Goal: Information Seeking & Learning: Learn about a topic

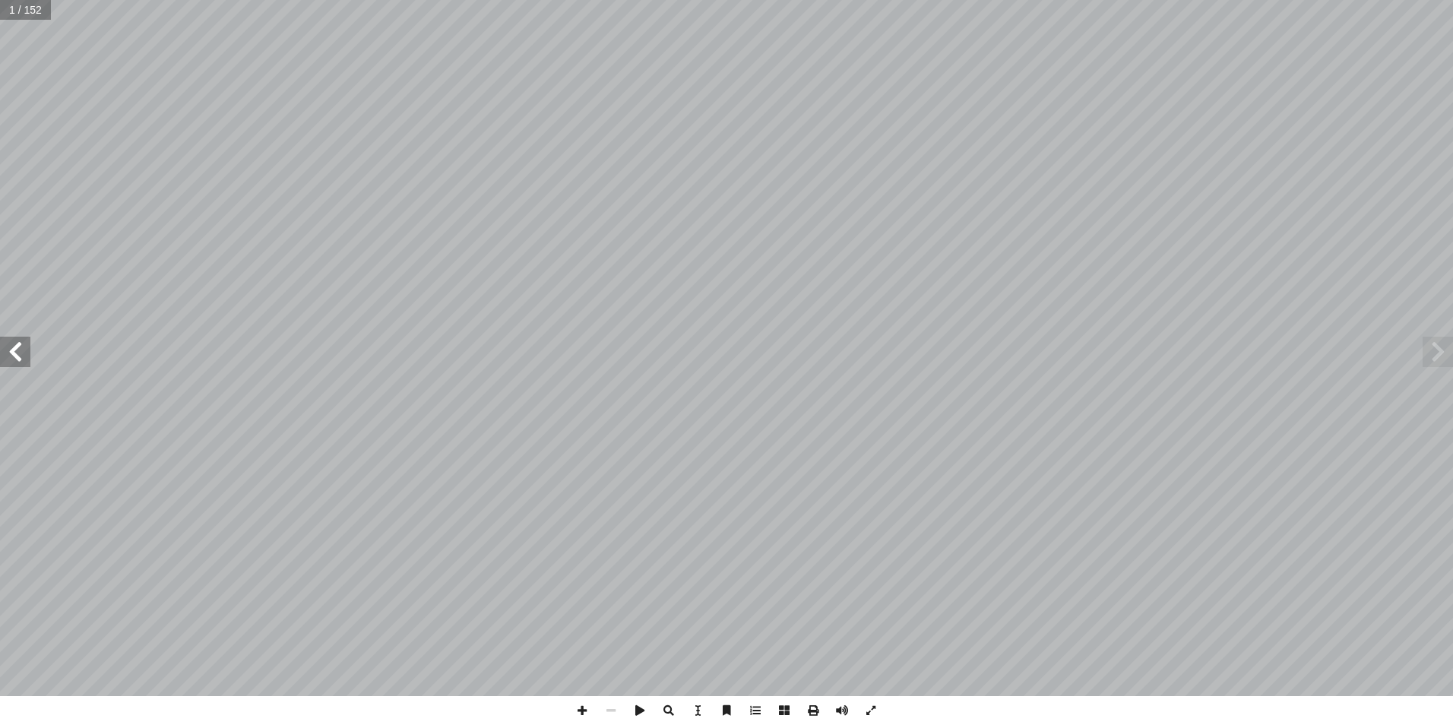
click at [14, 353] on span at bounding box center [15, 352] width 30 height 30
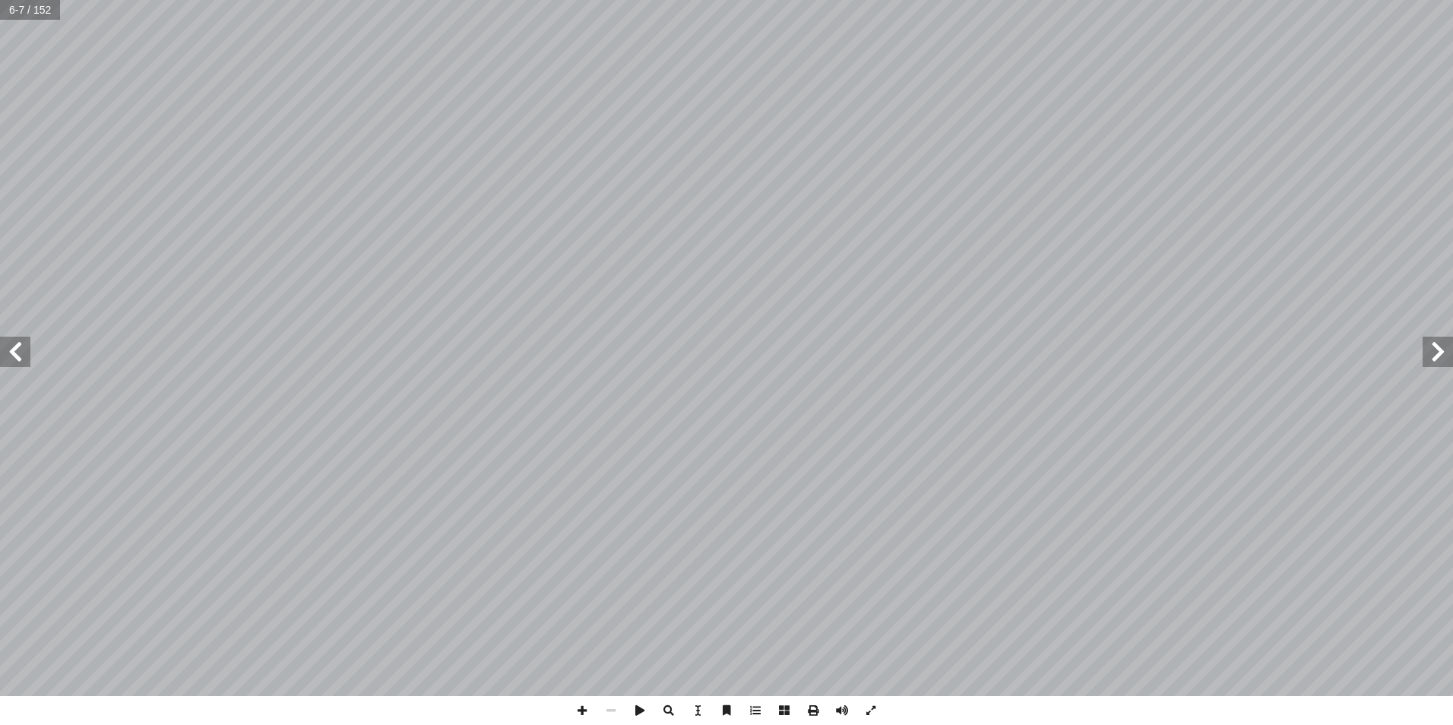
click at [14, 353] on span at bounding box center [15, 352] width 30 height 30
click at [14, 351] on span at bounding box center [15, 352] width 30 height 30
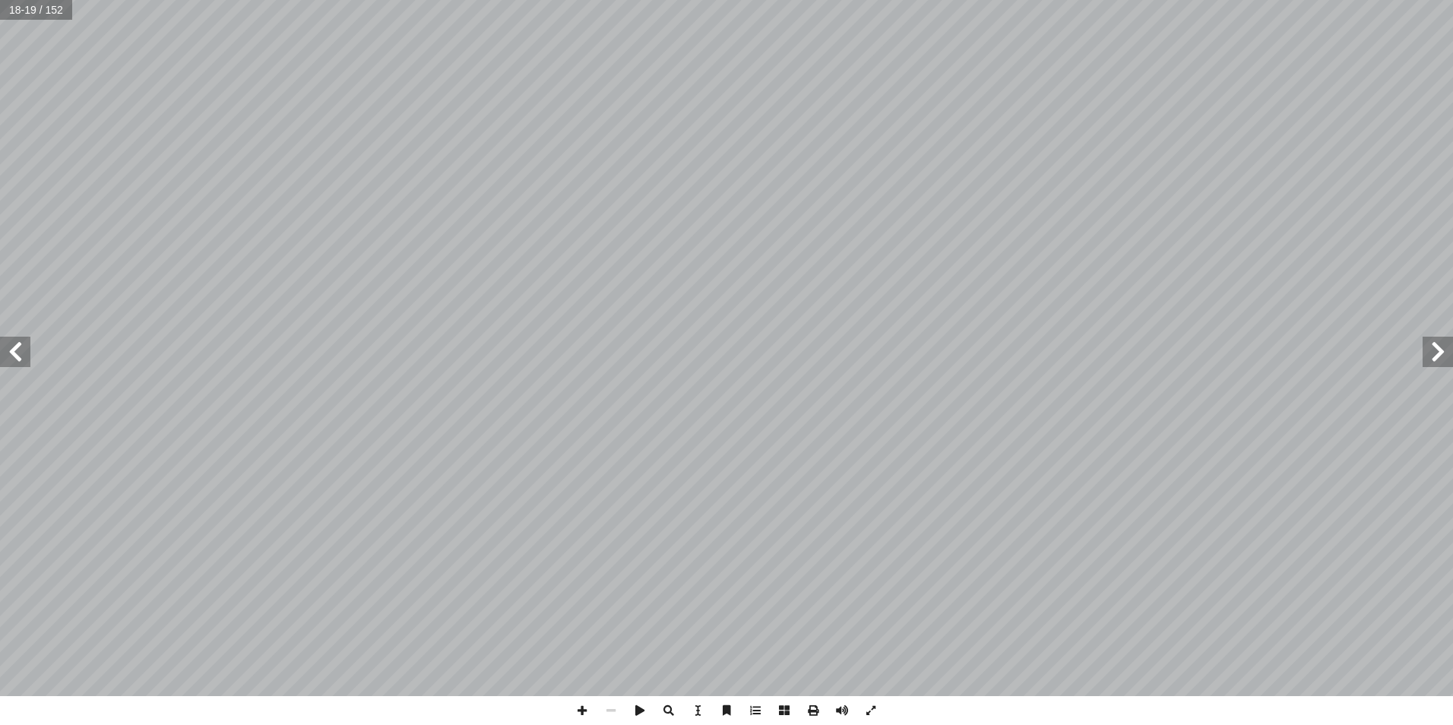
click at [14, 350] on span at bounding box center [15, 352] width 30 height 30
click at [12, 359] on span at bounding box center [15, 352] width 30 height 30
click at [18, 363] on span at bounding box center [15, 352] width 30 height 30
click at [1439, 337] on span at bounding box center [1438, 352] width 30 height 30
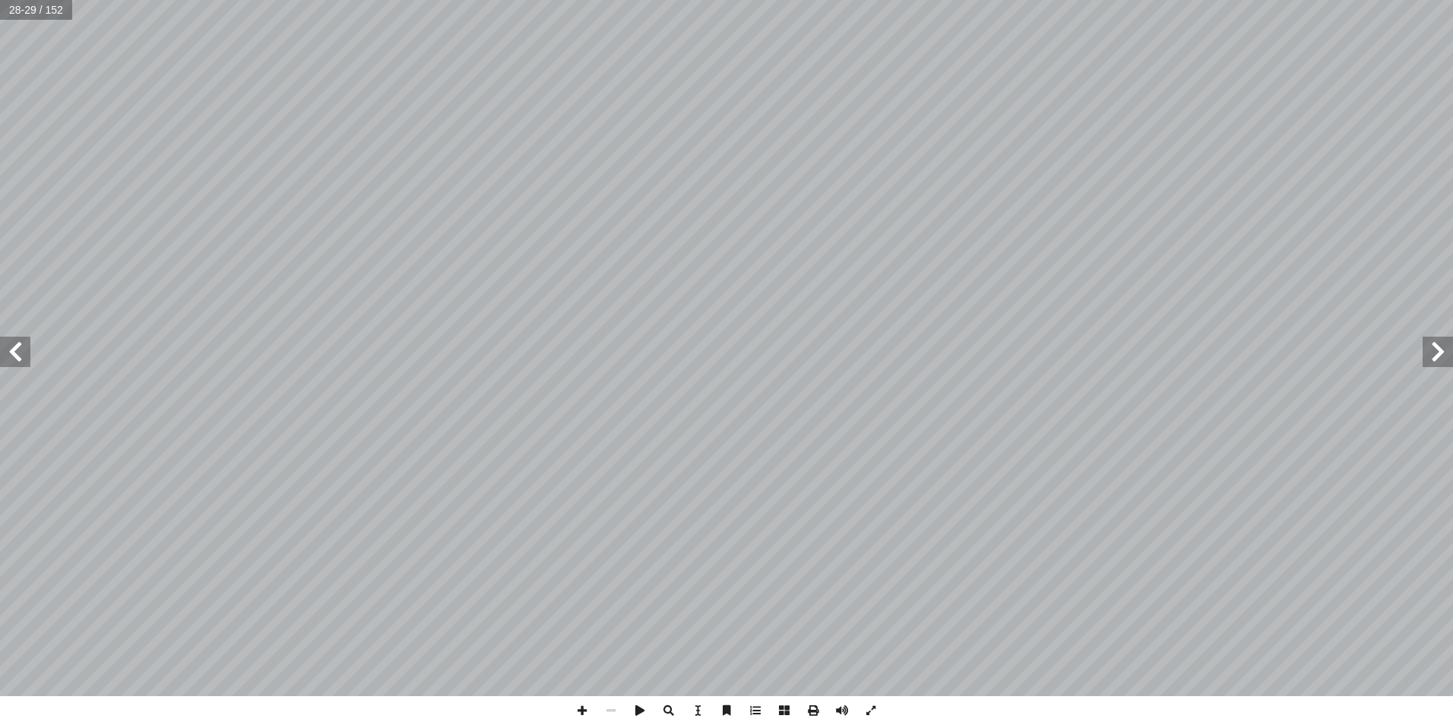
click at [1436, 337] on span at bounding box center [1438, 352] width 30 height 30
click at [1434, 337] on span at bounding box center [1438, 352] width 30 height 30
click at [20, 359] on span at bounding box center [15, 352] width 30 height 30
click at [17, 355] on span at bounding box center [15, 352] width 30 height 30
click at [17, 356] on span at bounding box center [15, 352] width 30 height 30
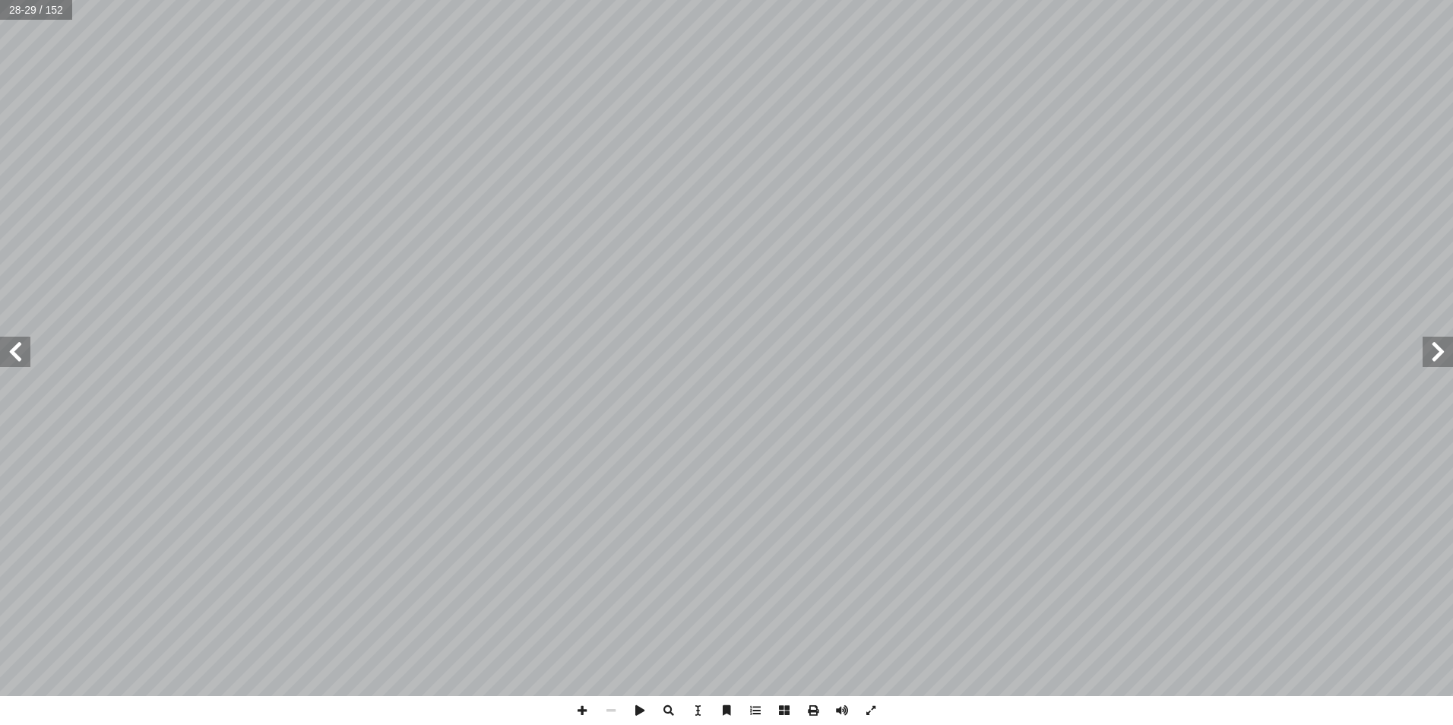
click at [10, 356] on span at bounding box center [15, 352] width 30 height 30
click at [1432, 362] on span at bounding box center [1438, 352] width 30 height 30
click at [638, 706] on span at bounding box center [639, 710] width 29 height 29
click at [612, 706] on span at bounding box center [611, 710] width 29 height 29
click at [578, 721] on span at bounding box center [582, 710] width 29 height 29
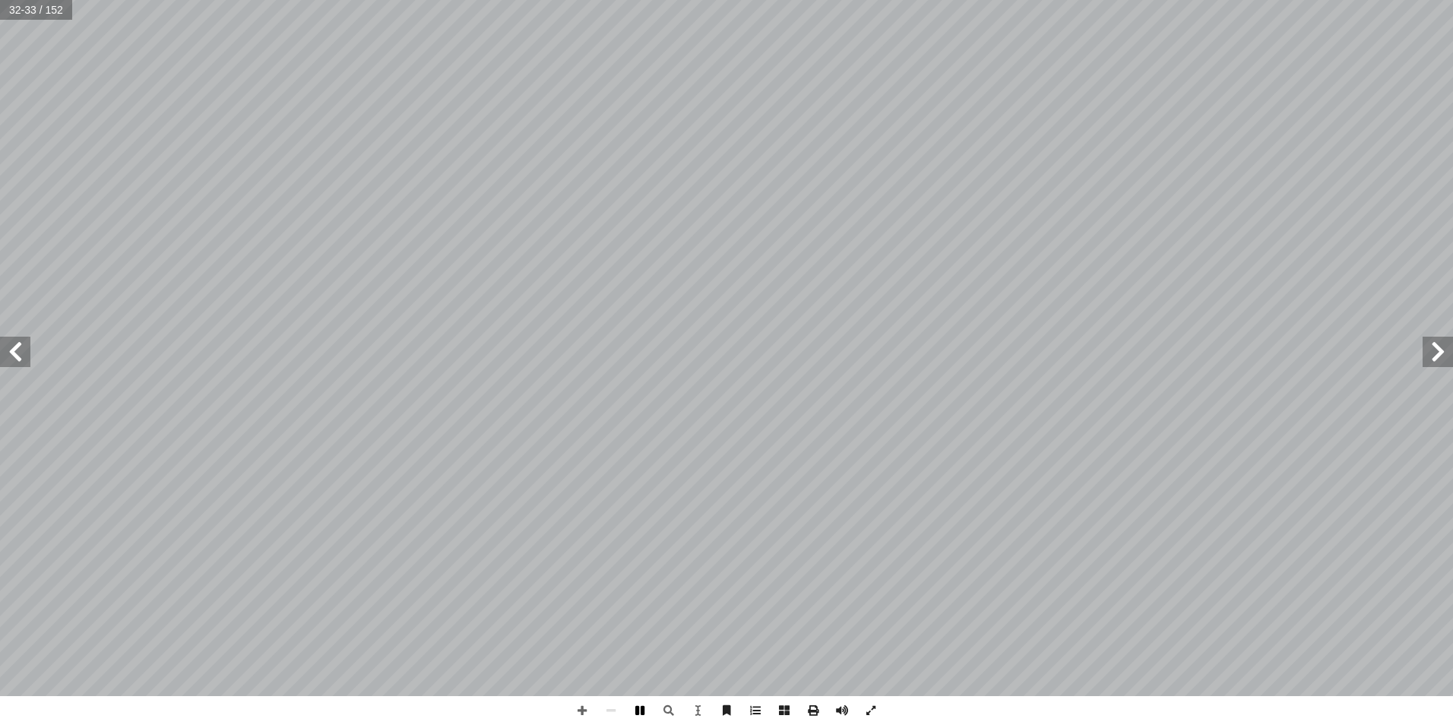
click at [650, 712] on span at bounding box center [639, 710] width 29 height 29
click at [1445, 352] on span at bounding box center [1438, 352] width 30 height 30
click at [1441, 350] on span at bounding box center [1438, 352] width 30 height 30
click at [1439, 349] on span at bounding box center [1438, 352] width 30 height 30
click at [1452, 138] on html "الصفحة الرئيسية الصف الأول الصف الثاني الصف الثالث الصف الرابع الصف الخامس الصف…" at bounding box center [726, 69] width 1453 height 138
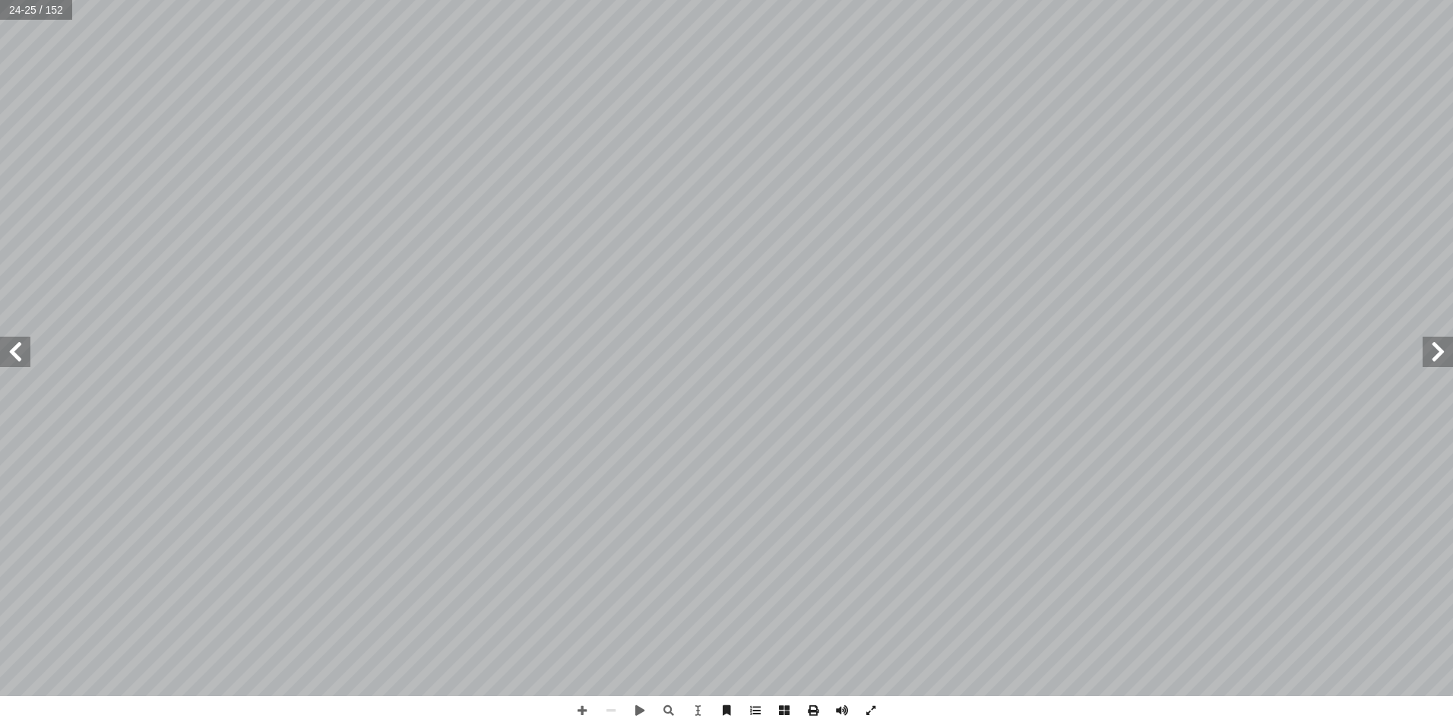
click at [1452, 138] on html "الصفحة الرئيسية الصف الأول الصف الثاني الصف الثالث الصف الرابع الصف الخامس الصف…" at bounding box center [726, 69] width 1453 height 138
click at [6, 356] on span at bounding box center [15, 352] width 30 height 30
click at [1432, 338] on span at bounding box center [1438, 352] width 30 height 30
